Goal: Task Accomplishment & Management: Manage account settings

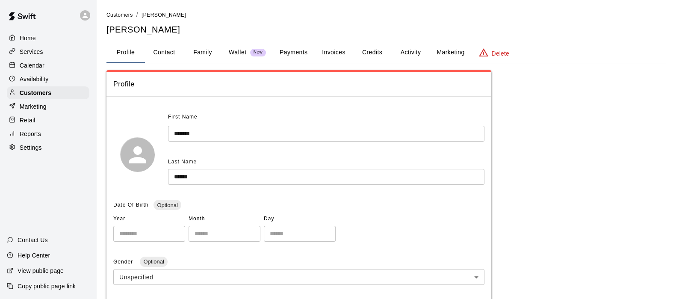
click at [43, 66] on p "Calendar" at bounding box center [32, 65] width 25 height 9
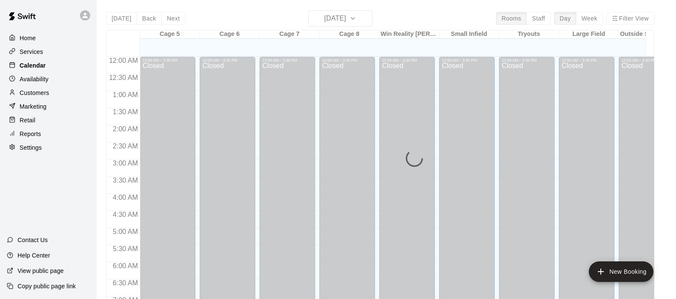
scroll to position [543, 0]
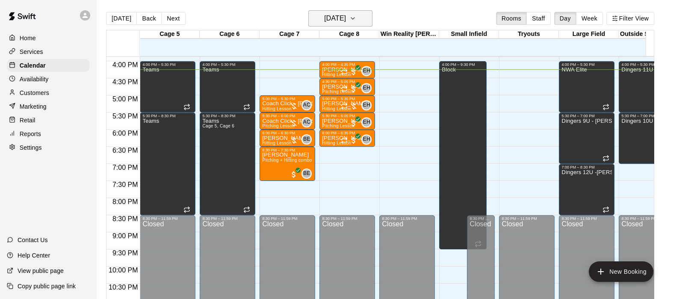
click at [324, 19] on h6 "[DATE]" at bounding box center [335, 18] width 22 height 12
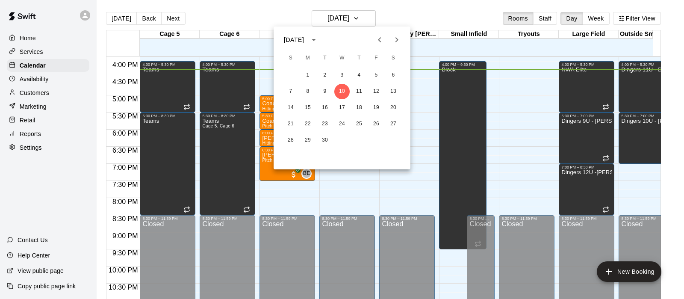
click at [397, 38] on icon "Next month" at bounding box center [396, 39] width 3 height 5
click at [405, 41] on div "[DATE]" at bounding box center [342, 39] width 137 height 13
click at [400, 41] on icon "Next month" at bounding box center [397, 40] width 10 height 10
click at [379, 37] on icon "Previous month" at bounding box center [380, 40] width 10 height 10
click at [393, 39] on icon "Next month" at bounding box center [397, 40] width 10 height 10
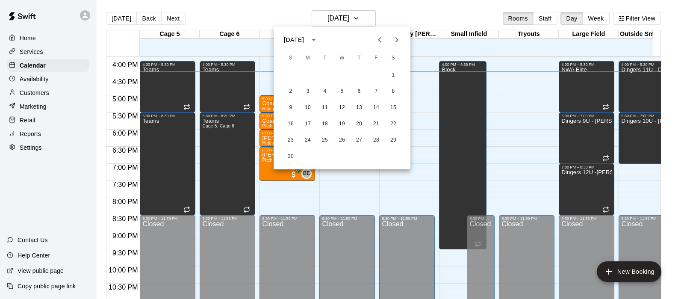
click at [331, 190] on div at bounding box center [342, 149] width 684 height 299
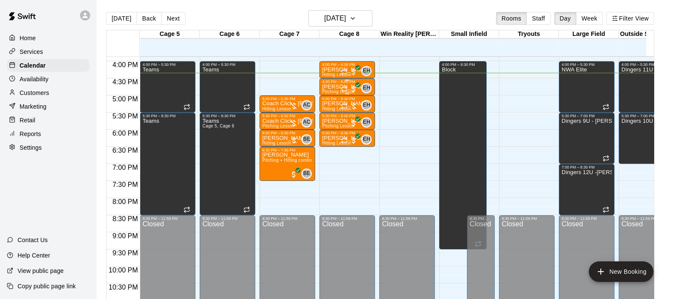
click at [338, 87] on p "[PERSON_NAME]" at bounding box center [345, 87] width 47 height 0
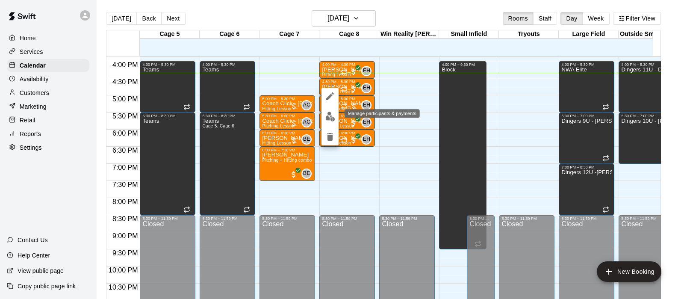
click at [331, 121] on img "edit" at bounding box center [330, 117] width 10 height 10
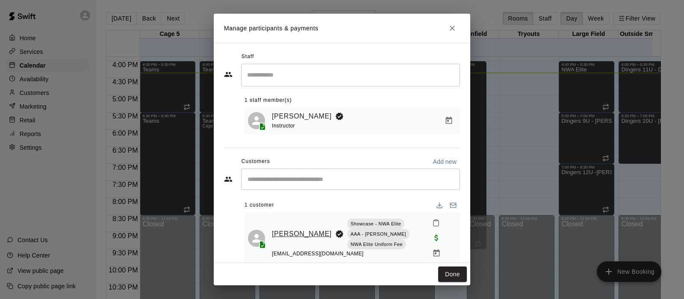
click at [281, 229] on link "[PERSON_NAME]" at bounding box center [302, 233] width 60 height 11
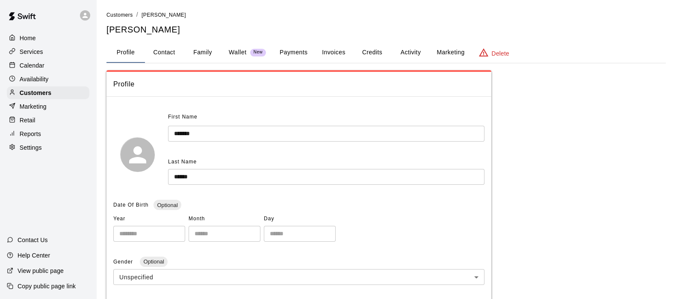
click at [413, 61] on button "Activity" at bounding box center [410, 52] width 38 height 21
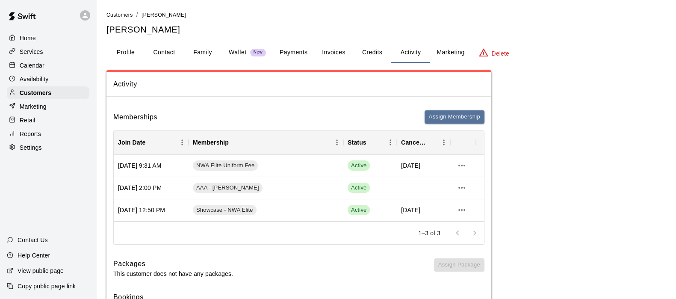
click at [293, 52] on button "Payments" at bounding box center [293, 52] width 41 height 21
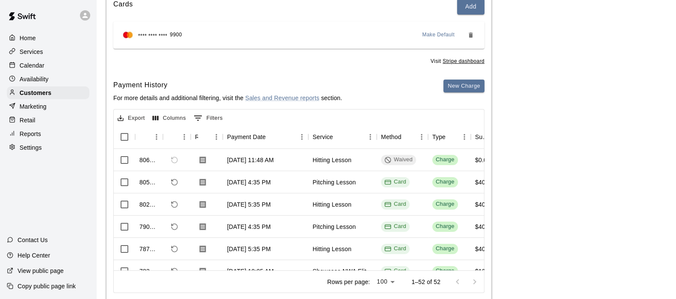
scroll to position [132, 0]
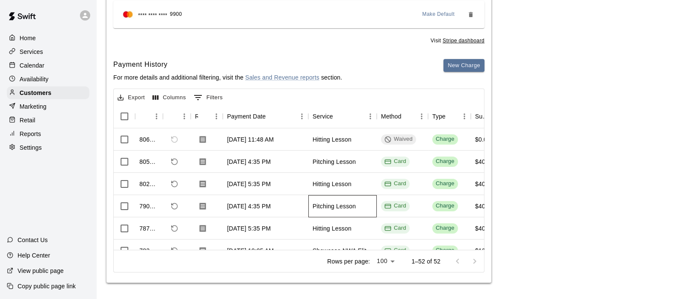
click at [332, 195] on div "Pitching Lesson" at bounding box center [342, 206] width 68 height 22
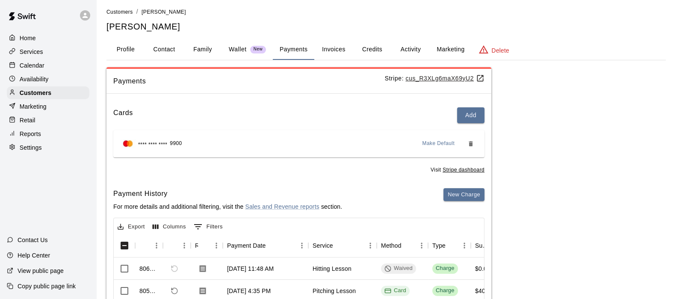
scroll to position [0, 0]
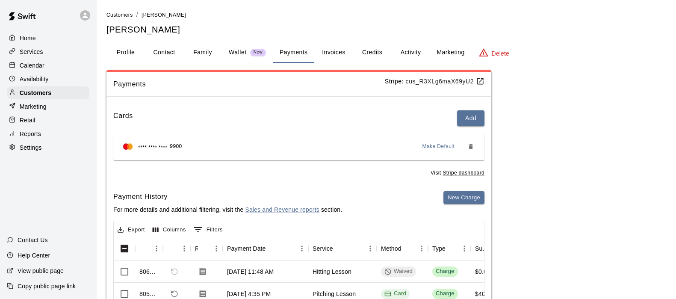
click at [408, 48] on button "Activity" at bounding box center [410, 52] width 38 height 21
